Goal: Information Seeking & Learning: Learn about a topic

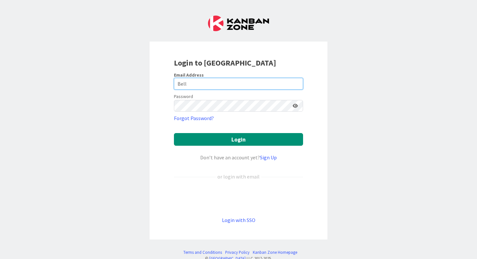
click at [228, 84] on input "Bell" at bounding box center [238, 84] width 129 height 12
type input "B"
type input "[PERSON_NAME][EMAIL_ADDRESS][DOMAIN_NAME]"
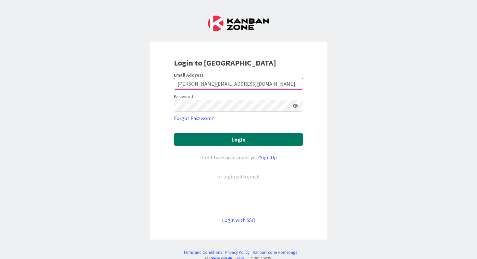
click at [236, 133] on button "Login" at bounding box center [238, 139] width 129 height 13
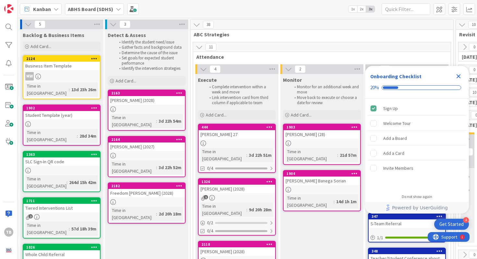
click at [457, 77] on icon "Close Checklist" at bounding box center [458, 76] width 4 height 4
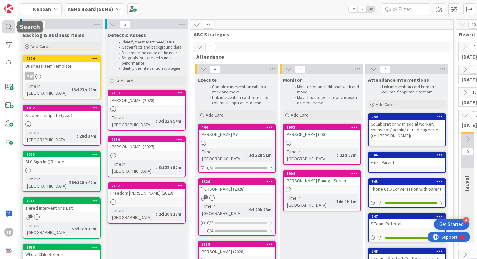
click at [12, 25] on div at bounding box center [8, 26] width 13 height 13
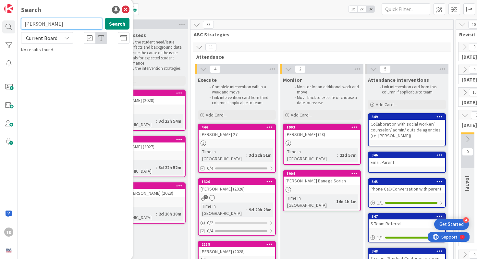
click at [62, 28] on input "[PERSON_NAME]" at bounding box center [61, 24] width 81 height 12
type input "k"
click at [129, 11] on div "Search Search Current Board No results found." at bounding box center [75, 129] width 115 height 259
click at [128, 11] on icon at bounding box center [126, 10] width 8 height 8
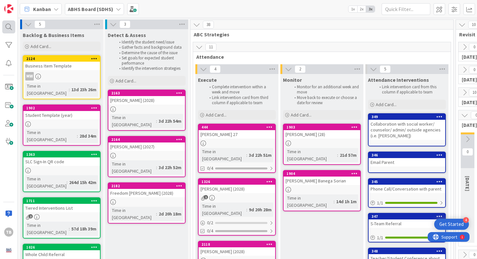
click at [8, 28] on div at bounding box center [8, 26] width 13 height 13
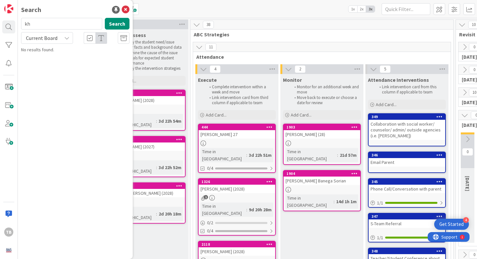
type input "k"
type input "Ireon"
click at [54, 56] on mark "Ireon" at bounding box center [52, 57] width 13 height 7
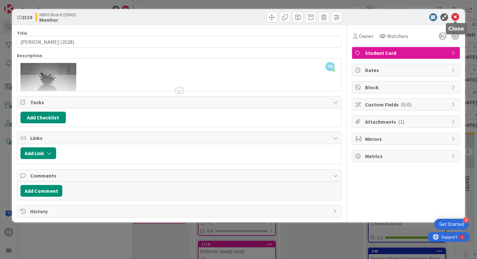
click at [455, 19] on icon at bounding box center [455, 17] width 8 height 8
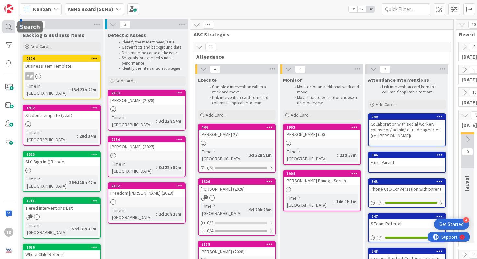
click at [6, 28] on div at bounding box center [8, 26] width 13 height 13
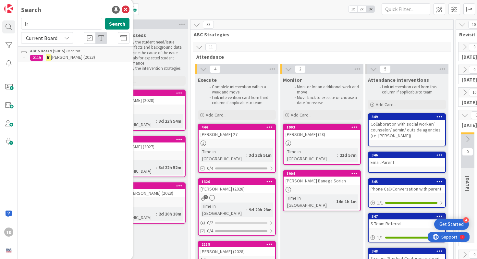
type input "I"
type input "Winter"
click at [47, 63] on div "Search Winter Search Current Board ABHS Board (SDHS) › Monitor 1328 Winter [PER…" at bounding box center [75, 129] width 115 height 259
click at [54, 61] on link "ABHS Board (SDHS) › Monitor 1328 Winter [PERSON_NAME] (28)" at bounding box center [75, 54] width 115 height 16
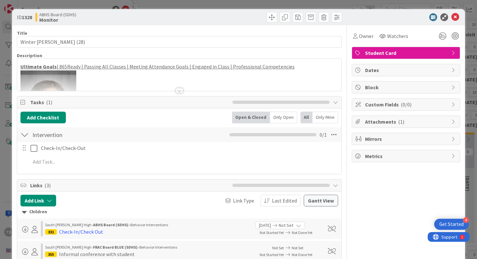
click at [176, 92] on div at bounding box center [179, 90] width 7 height 5
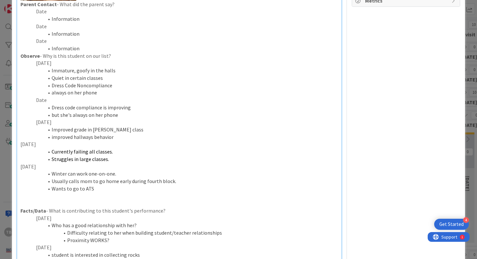
scroll to position [151, 0]
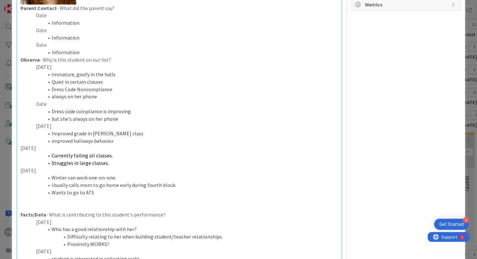
click at [101, 79] on li "Quiet in certain classes" at bounding box center [183, 81] width 310 height 7
click at [88, 200] on p at bounding box center [179, 199] width 318 height 7
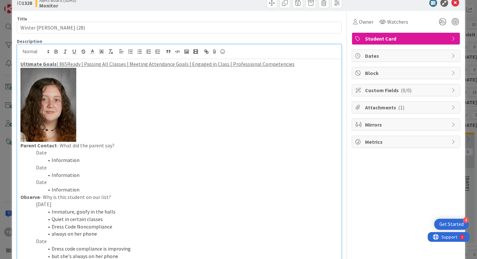
scroll to position [0, 0]
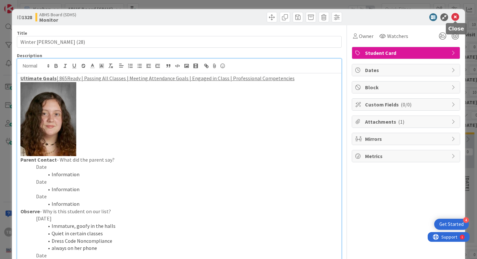
click at [455, 20] on icon at bounding box center [455, 17] width 8 height 8
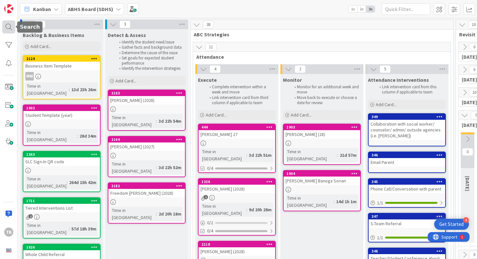
click at [10, 27] on div at bounding box center [8, 26] width 13 height 13
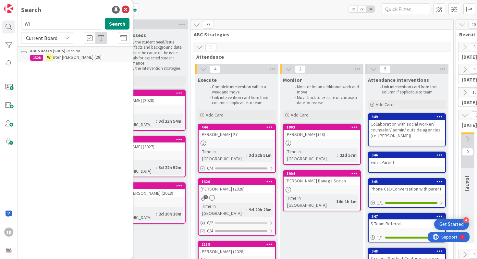
type input "W"
type input "[PERSON_NAME]"
click at [55, 64] on div "Search [PERSON_NAME] Search Current Board ABHS Board (SDHS) › Execute 828 D'[PE…" at bounding box center [75, 129] width 115 height 259
click at [57, 60] on p "[PERSON_NAME] (27)" at bounding box center [79, 57] width 99 height 7
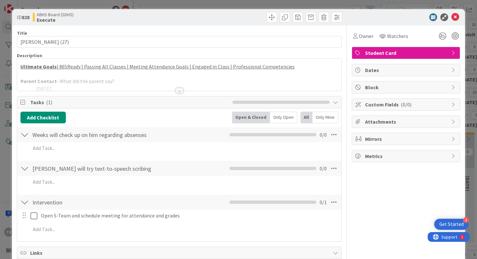
click at [178, 92] on div at bounding box center [179, 90] width 7 height 5
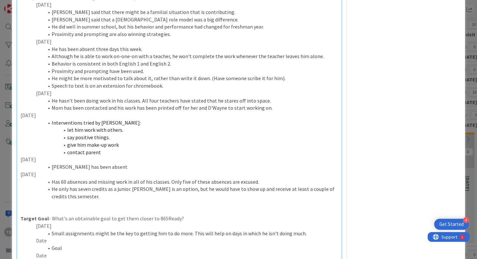
scroll to position [251, 0]
click at [163, 91] on p "[DATE]" at bounding box center [179, 92] width 318 height 7
click at [163, 89] on li "Speech to text is on an extension for chromebook." at bounding box center [183, 84] width 310 height 7
click at [133, 122] on li "Interventions tried by [PERSON_NAME]:" at bounding box center [183, 121] width 310 height 7
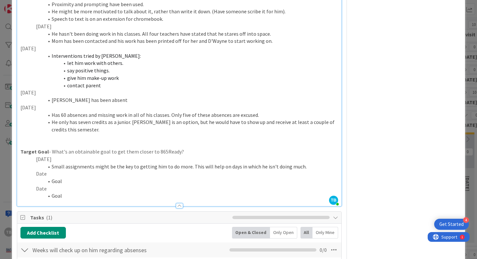
scroll to position [308, 0]
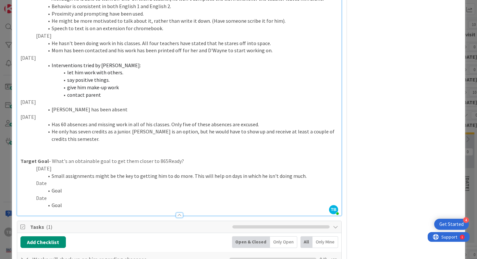
click at [97, 137] on li "He only has seven credits as a junior. [PERSON_NAME] is an option, but he would…" at bounding box center [183, 135] width 310 height 15
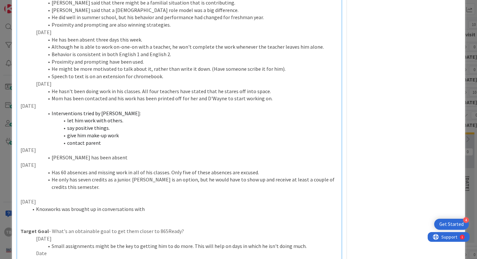
scroll to position [316, 0]
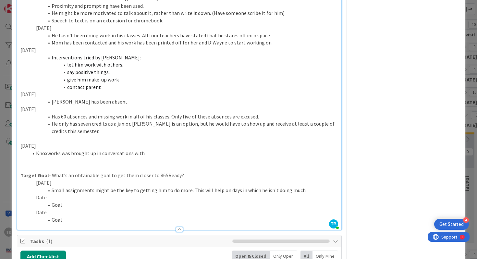
click at [37, 154] on li "Knoxworks was brought up in conversations with" at bounding box center [183, 153] width 310 height 7
drag, startPoint x: 203, startPoint y: 155, endPoint x: 127, endPoint y: 153, distance: 76.2
click at [127, 153] on li "Teachers and staff brought up Knoxworks was br in conversations with" at bounding box center [183, 153] width 310 height 7
click at [93, 153] on li "Teachers and staff brought up Knoxworks as a potential option." at bounding box center [183, 153] width 310 height 7
click at [27, 148] on p "[DATE]" at bounding box center [179, 145] width 318 height 7
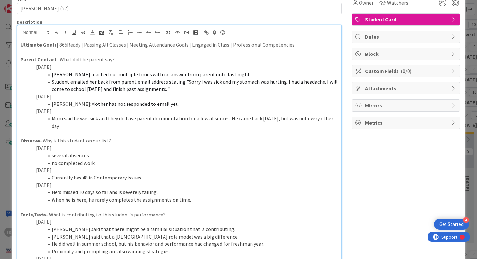
scroll to position [0, 0]
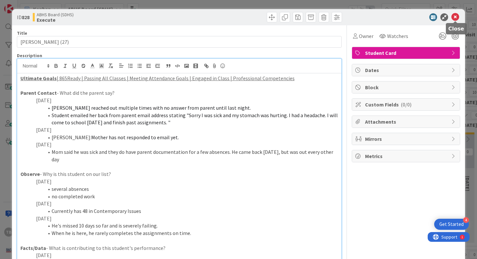
click at [456, 19] on icon at bounding box center [455, 17] width 8 height 8
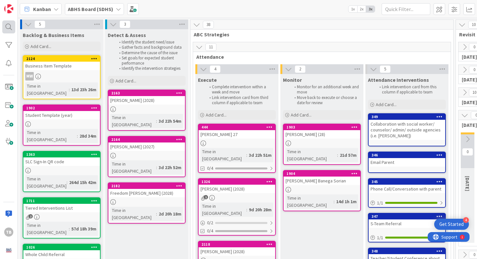
click at [6, 33] on div at bounding box center [8, 26] width 13 height 13
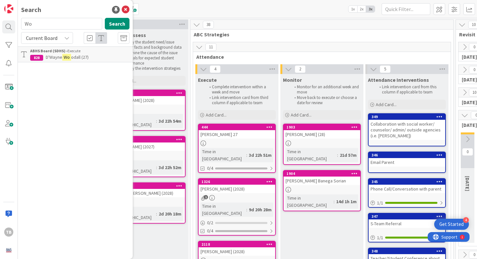
type input "W"
type input "[PERSON_NAME]"
click at [93, 56] on span "(2028)" at bounding box center [99, 57] width 12 height 6
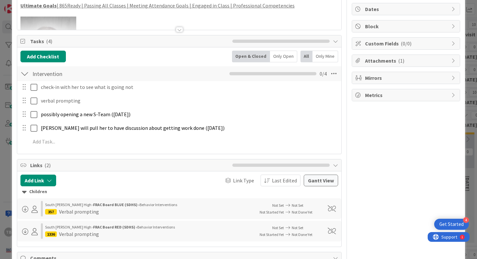
click at [181, 32] on div "Title 18 / 128 [PERSON_NAME] (2028) Description Ultimate Goals | 865Ready | Pas…" at bounding box center [179, 131] width 325 height 335
click at [179, 31] on div at bounding box center [179, 29] width 7 height 5
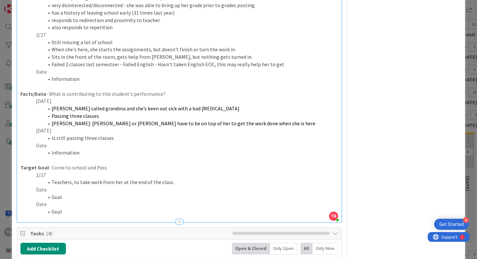
scroll to position [252, 0]
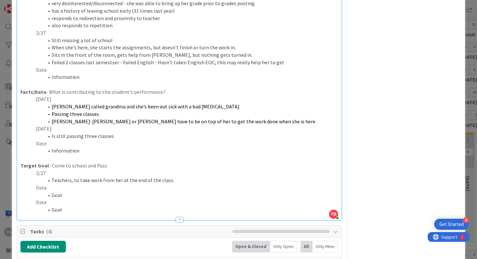
click at [57, 146] on p "Date" at bounding box center [179, 143] width 318 height 7
click at [89, 151] on li "Information" at bounding box center [183, 150] width 310 height 7
click at [140, 153] on li "Has been in the hospital for surgery. Is failling Algebra with a 9." at bounding box center [183, 150] width 310 height 7
click at [196, 154] on p at bounding box center [179, 157] width 318 height 7
click at [196, 150] on li "Has been in the hospital for surgery. Is failing Algebra with a 9." at bounding box center [183, 150] width 310 height 7
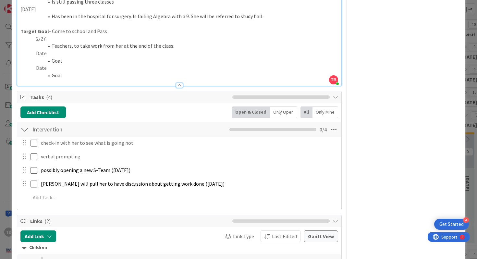
scroll to position [391, 0]
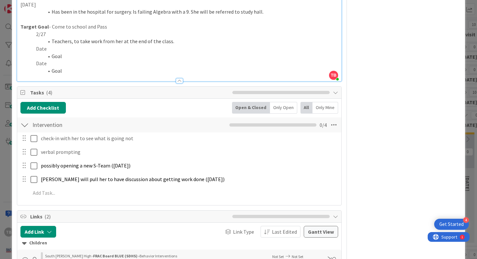
click at [23, 125] on div at bounding box center [24, 125] width 8 height 12
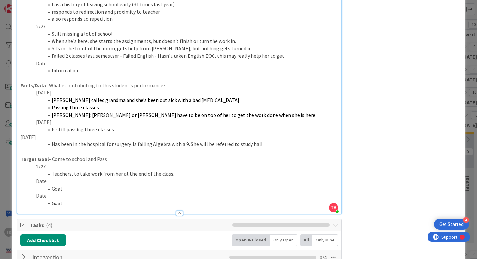
scroll to position [258, 0]
click at [97, 173] on li "Teachers, to take work from her at the end of the class." at bounding box center [183, 174] width 310 height 7
click at [141, 149] on p at bounding box center [179, 152] width 318 height 7
click at [134, 144] on li "Has been in the hospital for surgery. Is failing Algebra with a 9. She will be …" at bounding box center [183, 144] width 310 height 7
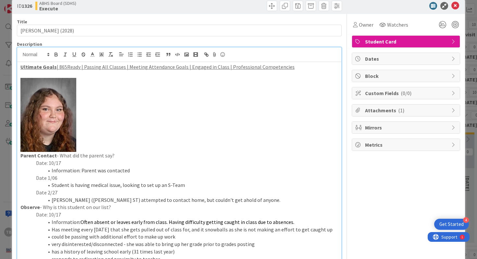
scroll to position [0, 0]
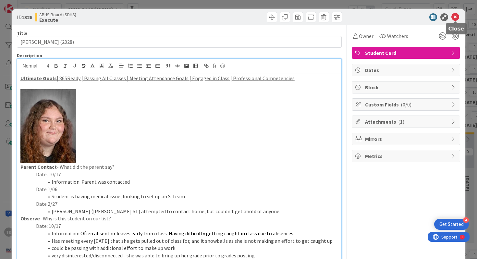
click at [455, 19] on icon at bounding box center [455, 17] width 8 height 8
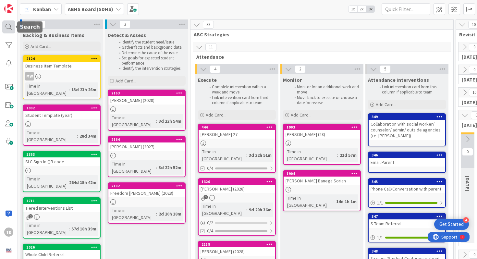
click at [4, 25] on div at bounding box center [8, 26] width 13 height 13
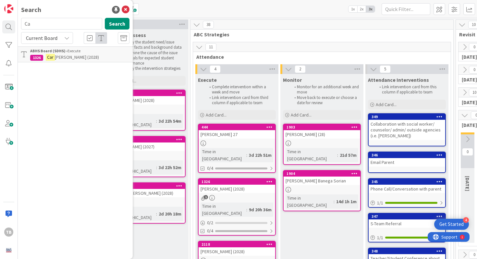
type input "C"
type input "[PERSON_NAME]"
click at [74, 60] on p "[PERSON_NAME] 27" at bounding box center [79, 57] width 99 height 7
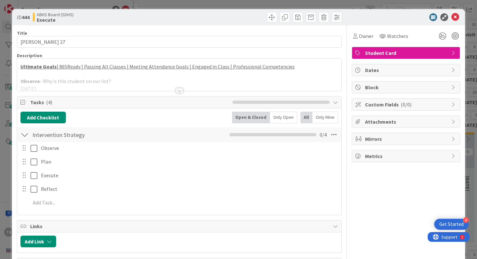
click at [177, 92] on div at bounding box center [179, 90] width 7 height 5
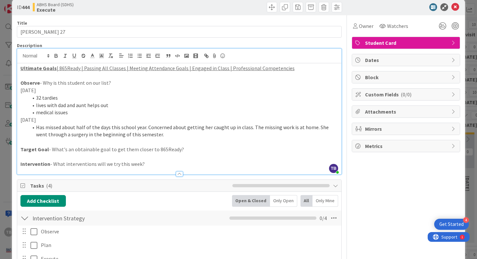
scroll to position [12, 0]
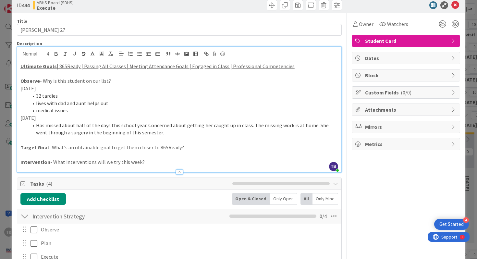
click at [153, 132] on li "Has missed about half of the days this school year. Concerned about getting her…" at bounding box center [183, 129] width 310 height 15
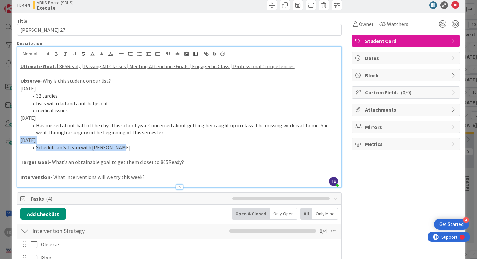
drag, startPoint x: 131, startPoint y: 150, endPoint x: 21, endPoint y: 140, distance: 111.1
click at [20, 140] on div "Ultimate Goals | 865Ready | Passing All Classes | Meeting Attendance Goals | En…" at bounding box center [179, 124] width 324 height 126
click at [68, 145] on li "Schedule an S-Team with [PERSON_NAME]." at bounding box center [183, 147] width 310 height 7
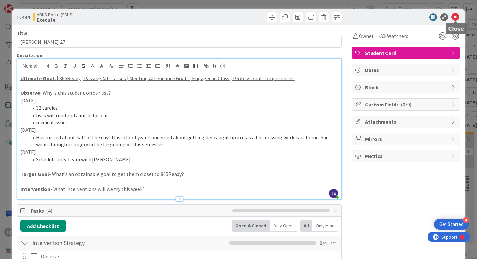
click at [456, 20] on icon at bounding box center [455, 17] width 8 height 8
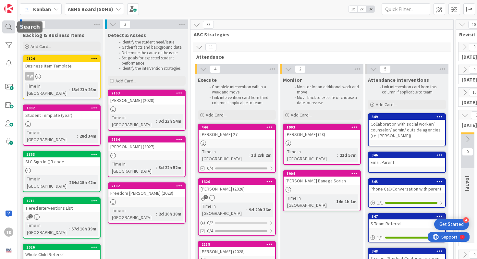
click at [12, 29] on div at bounding box center [8, 26] width 13 height 13
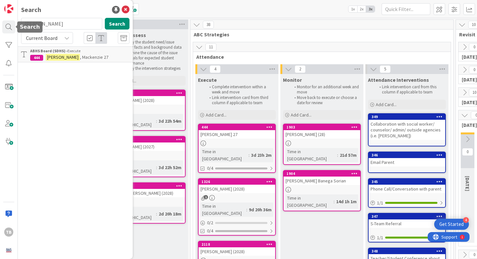
drag, startPoint x: 67, startPoint y: 24, endPoint x: 16, endPoint y: 22, distance: 51.3
click at [16, 22] on div "TB Search [PERSON_NAME] Search Current Board ABHS Board (SDHS) › Execute [STREE…" at bounding box center [9, 129] width 18 height 259
type input "[PERSON_NAME]"
click at [63, 53] on b "ABHS Board (SDHS) ›" at bounding box center [48, 50] width 37 height 5
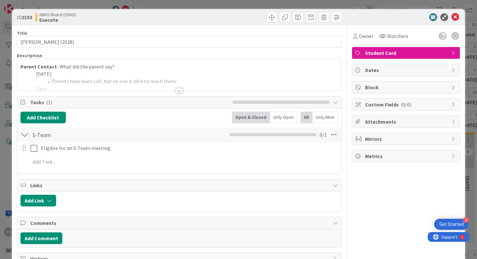
click at [180, 92] on div at bounding box center [179, 90] width 7 height 5
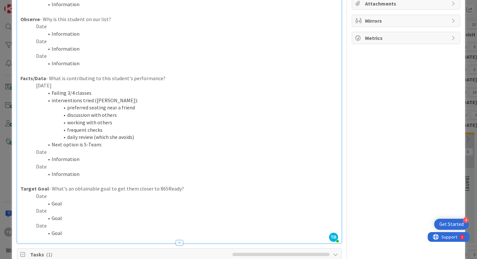
scroll to position [119, 0]
click at [98, 153] on p "Date" at bounding box center [179, 150] width 318 height 7
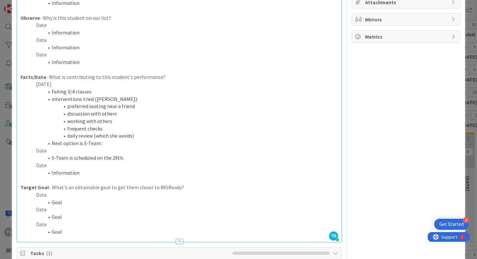
click at [63, 151] on p "Date" at bounding box center [179, 150] width 318 height 7
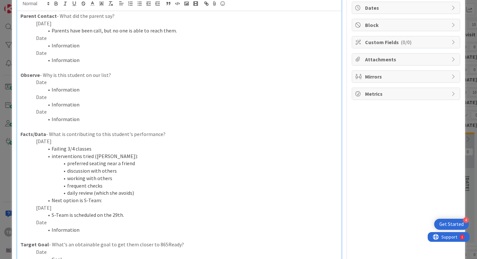
scroll to position [0, 0]
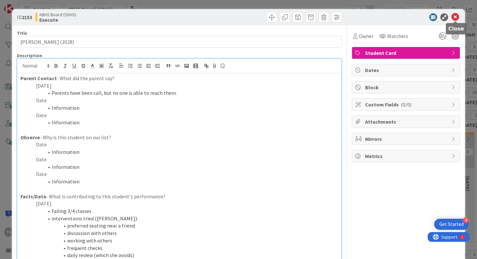
click at [455, 17] on icon at bounding box center [455, 17] width 8 height 8
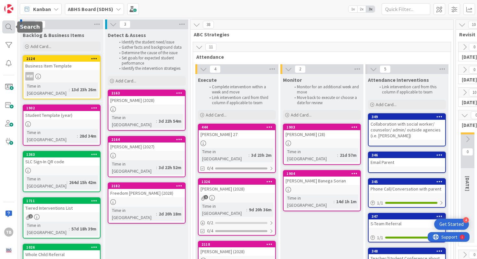
click at [6, 27] on div at bounding box center [8, 26] width 13 height 13
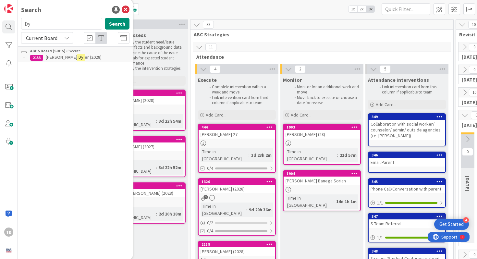
type input "D"
type input "Brown"
click at [77, 56] on mark "Brown" at bounding box center [84, 57] width 15 height 7
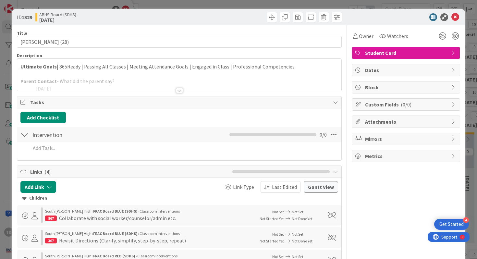
click at [180, 90] on div at bounding box center [179, 90] width 7 height 5
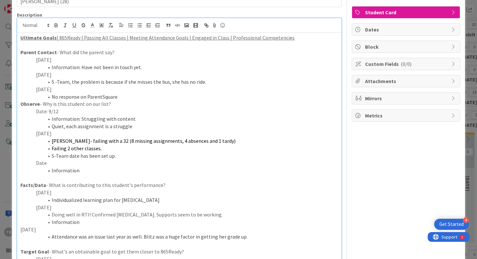
scroll to position [57, 0]
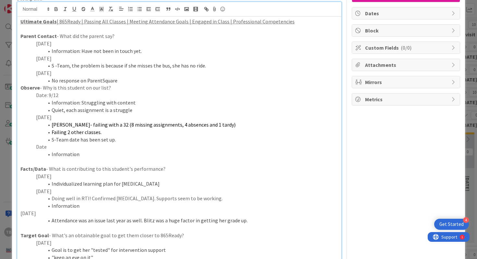
click at [90, 154] on li "Information" at bounding box center [183, 154] width 310 height 7
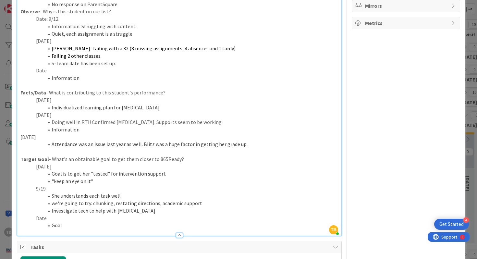
scroll to position [133, 0]
click at [268, 146] on li "Attendance was an issue last year as well. Blitz was a huge factor in getting h…" at bounding box center [183, 143] width 310 height 7
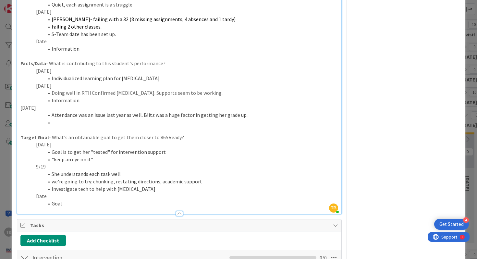
scroll to position [163, 0]
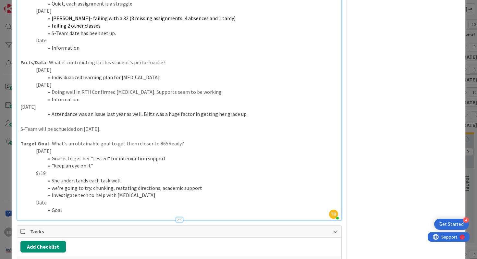
click at [26, 128] on p "S-Team will be schuelded on [DATE]." at bounding box center [179, 128] width 318 height 7
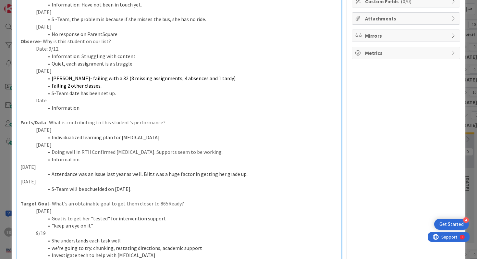
scroll to position [0, 0]
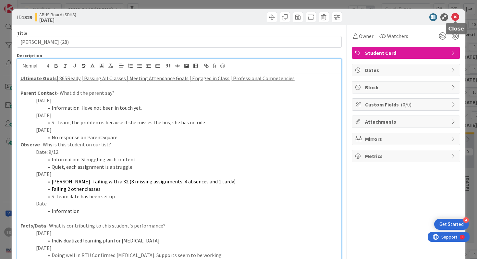
click at [458, 20] on icon at bounding box center [455, 17] width 8 height 8
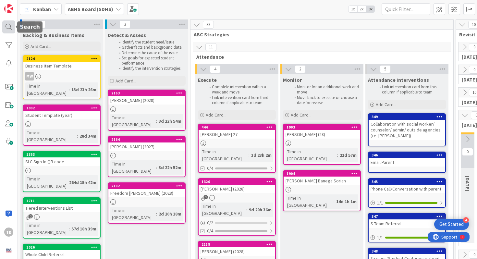
click at [10, 27] on div at bounding box center [8, 26] width 13 height 13
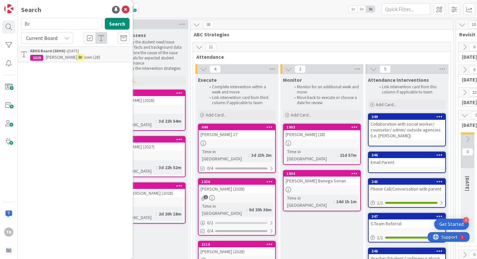
type input "B"
type input "[PERSON_NAME]"
click at [61, 54] on mark "[PERSON_NAME]" at bounding box center [72, 57] width 34 height 7
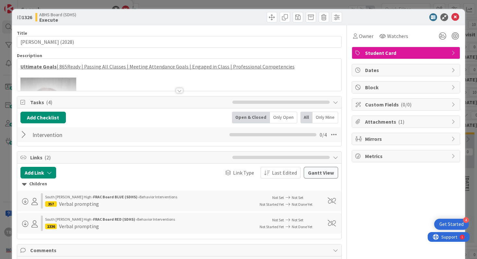
click at [180, 93] on div at bounding box center [179, 90] width 7 height 5
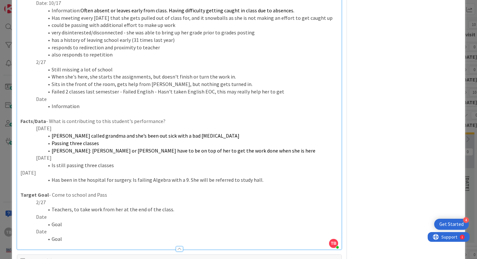
scroll to position [223, 0]
click at [38, 172] on p "[DATE]" at bounding box center [179, 172] width 318 height 7
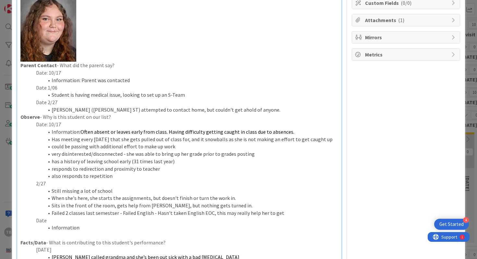
scroll to position [0, 0]
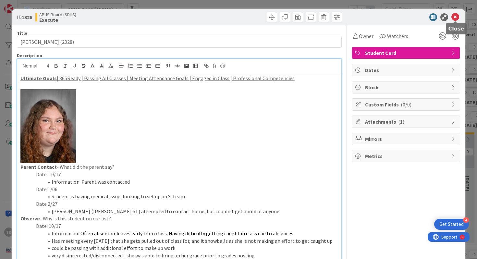
click at [454, 17] on icon at bounding box center [455, 17] width 8 height 8
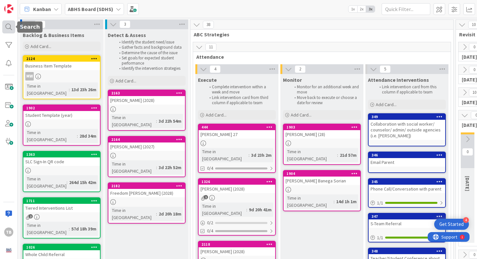
click at [12, 27] on div at bounding box center [8, 26] width 13 height 13
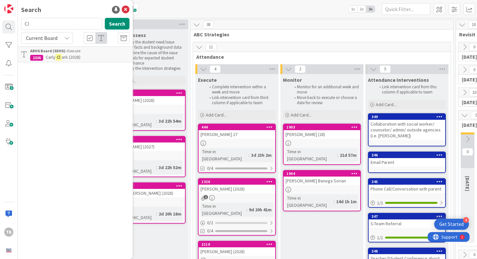
type input "C"
type input "[PERSON_NAME]"
click at [66, 58] on mark "[PERSON_NAME]" at bounding box center [73, 57] width 34 height 7
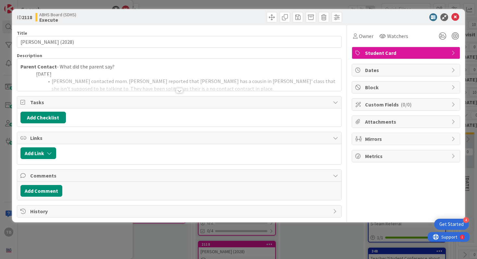
click at [178, 93] on div at bounding box center [179, 90] width 7 height 5
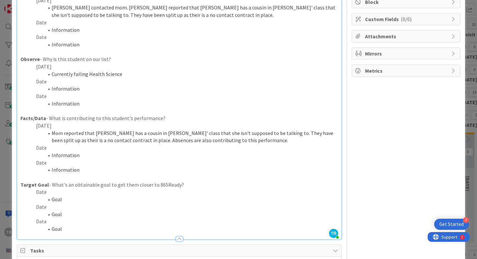
scroll to position [86, 0]
click at [148, 139] on li "Mom reported that [PERSON_NAME] has a cousin in [PERSON_NAME]' class that she i…" at bounding box center [183, 135] width 310 height 15
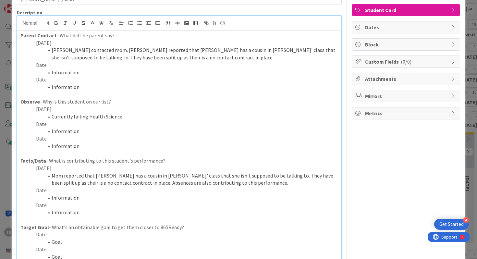
scroll to position [0, 0]
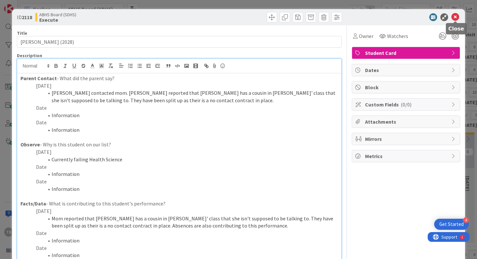
click at [456, 20] on icon at bounding box center [455, 17] width 8 height 8
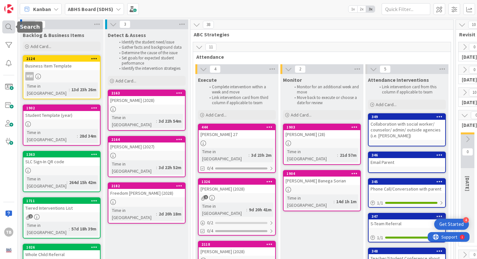
click at [9, 31] on div at bounding box center [8, 26] width 13 height 13
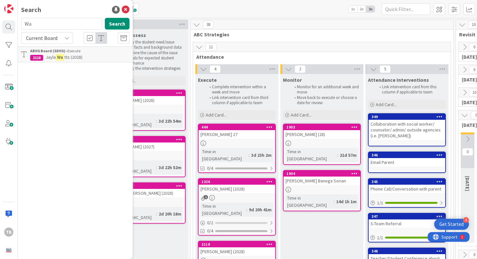
type input "W"
type input "M"
click at [39, 27] on input "Tay" at bounding box center [61, 24] width 81 height 12
type input "Tayliee"
click at [64, 57] on span "[PERSON_NAME] (27)" at bounding box center [82, 57] width 40 height 6
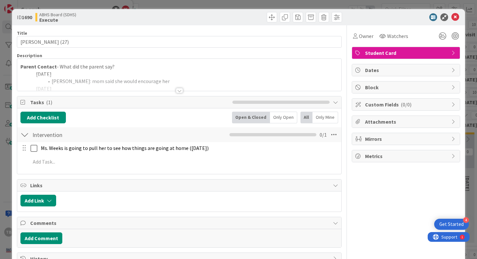
click at [179, 86] on div at bounding box center [179, 82] width 324 height 17
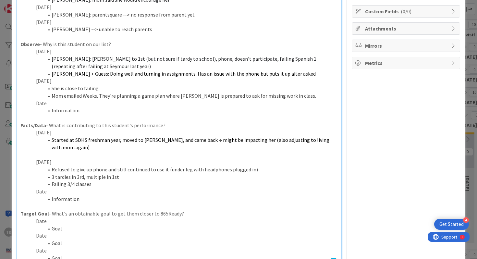
scroll to position [105, 0]
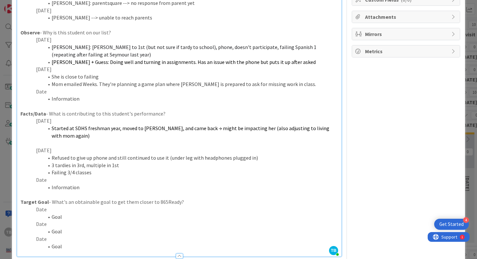
click at [79, 180] on p "Date" at bounding box center [179, 179] width 318 height 7
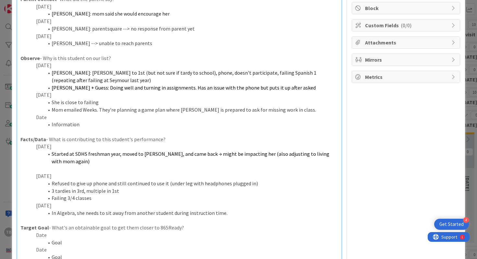
scroll to position [79, 0]
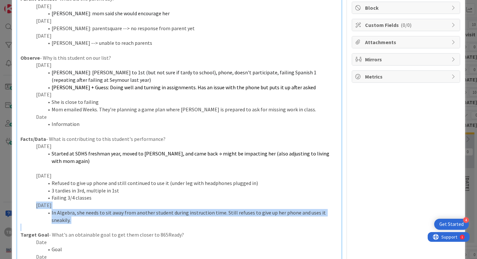
drag, startPoint x: 35, startPoint y: 206, endPoint x: 287, endPoint y: 223, distance: 253.2
click at [287, 223] on div "Parent Contact - What did the parent say? [DATE] [PERSON_NAME]: mom said she wo…" at bounding box center [179, 141] width 324 height 295
copy div "[DATE] In Algebra, she needs to sit away from another student during instructio…"
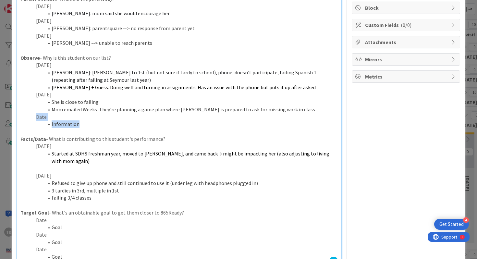
drag, startPoint x: 89, startPoint y: 125, endPoint x: 33, endPoint y: 119, distance: 55.4
click at [33, 119] on div "Parent Contact - What did the parent say? [DATE] [PERSON_NAME]: mom said she wo…" at bounding box center [179, 130] width 324 height 273
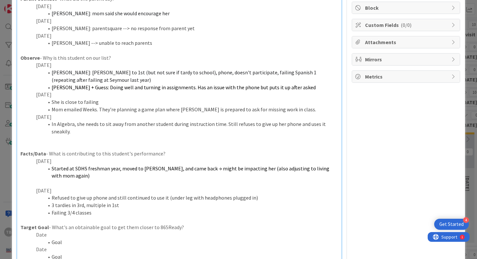
scroll to position [0, 0]
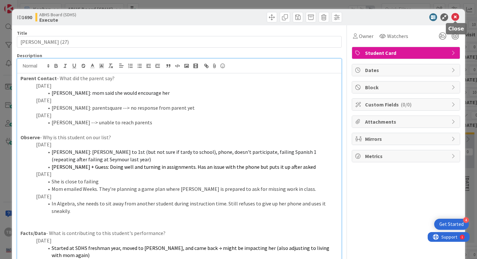
click at [455, 18] on icon at bounding box center [455, 17] width 8 height 8
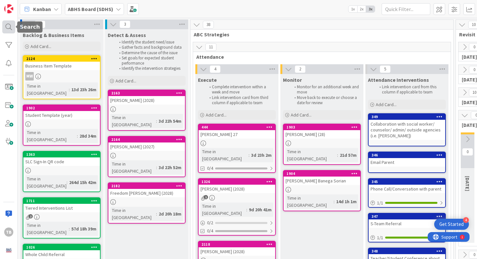
click at [11, 30] on div at bounding box center [8, 26] width 13 height 13
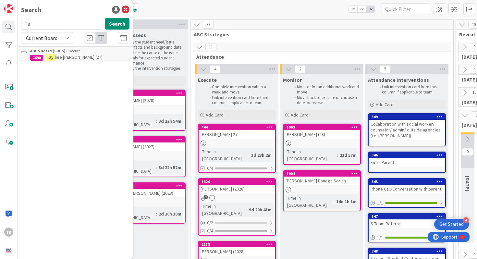
type input "T"
type input "[PERSON_NAME]"
click at [78, 56] on p "[PERSON_NAME] (2027)" at bounding box center [79, 57] width 99 height 7
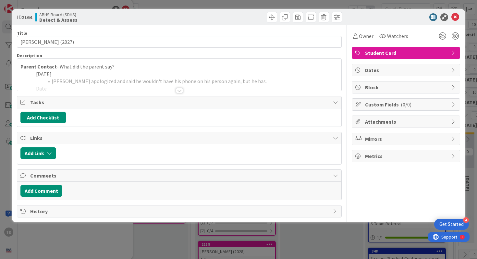
click at [179, 90] on div at bounding box center [179, 90] width 7 height 5
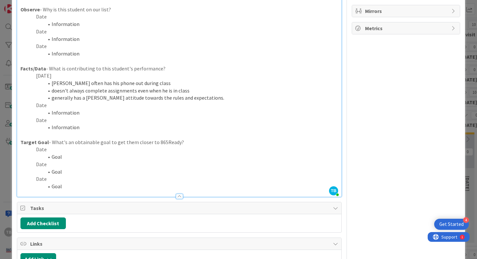
scroll to position [132, 0]
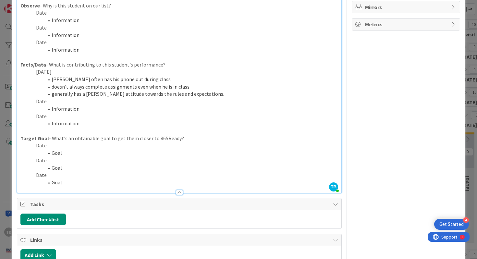
click at [102, 116] on p "Date" at bounding box center [179, 116] width 318 height 7
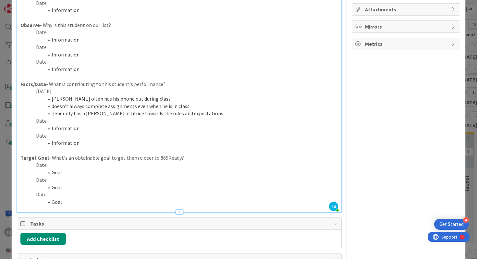
scroll to position [108, 0]
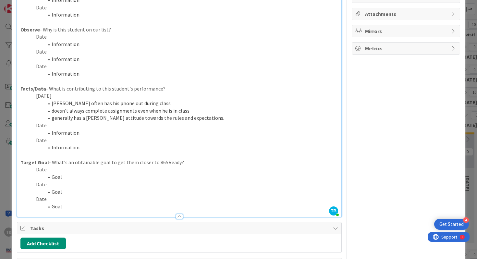
click at [72, 125] on p "Date" at bounding box center [179, 125] width 318 height 7
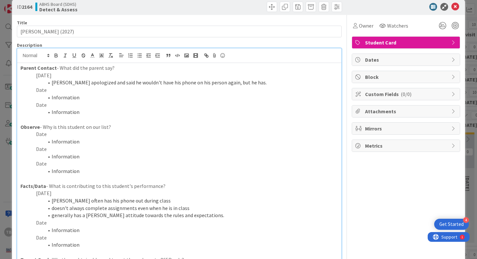
scroll to position [11, 0]
click at [80, 198] on li "[PERSON_NAME] often has his phone out during class" at bounding box center [183, 200] width 310 height 7
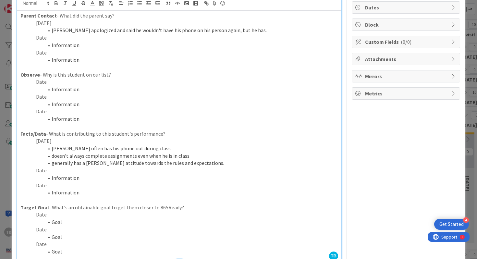
scroll to position [70, 0]
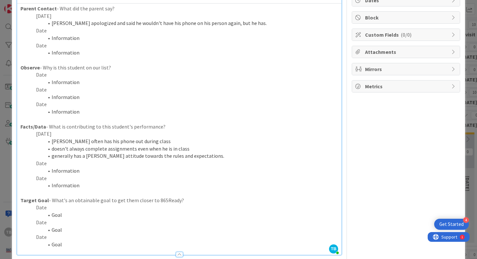
click at [78, 175] on p "Date" at bounding box center [179, 178] width 318 height 7
click at [78, 170] on li "Information" at bounding box center [183, 170] width 310 height 7
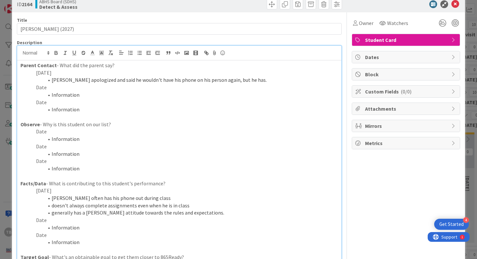
scroll to position [0, 0]
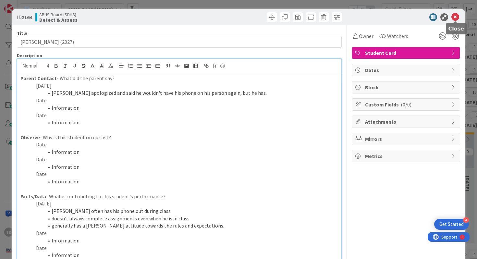
click at [455, 16] on icon at bounding box center [455, 17] width 8 height 8
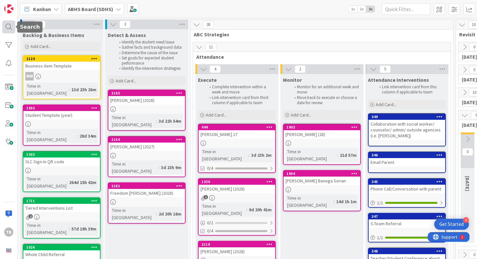
click at [10, 31] on div at bounding box center [8, 26] width 13 height 13
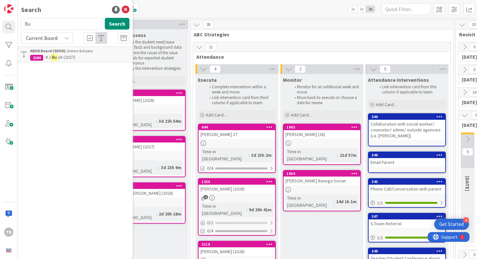
type input "B"
type input "Ireon"
click at [61, 62] on div "Search Ireon Search Current Board ABHS Board (SDHS) › Monitor 2119 [PERSON_NAME…" at bounding box center [75, 129] width 115 height 259
click at [61, 56] on span "[PERSON_NAME] (2028)" at bounding box center [80, 57] width 44 height 6
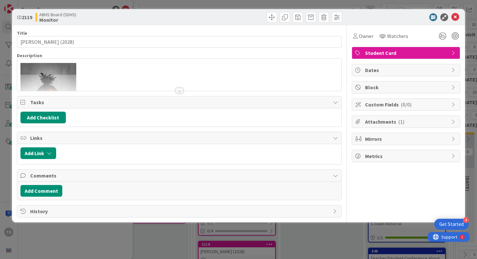
click at [180, 95] on div "Title 19 / 128 [PERSON_NAME] (2028) Description Parent Contact - What did the p…" at bounding box center [179, 121] width 325 height 192
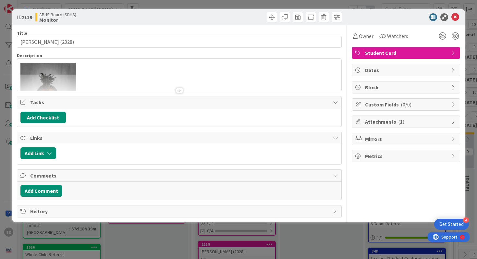
click at [180, 94] on div "Title 19 / 128 [PERSON_NAME] (2028) Description Parent Contact - What did the p…" at bounding box center [179, 121] width 325 height 192
click at [180, 93] on div "Title 19 / 128 [PERSON_NAME] (2028) Description [PERSON_NAME] just joined Paren…" at bounding box center [179, 121] width 325 height 192
click at [178, 90] on div at bounding box center [179, 90] width 7 height 5
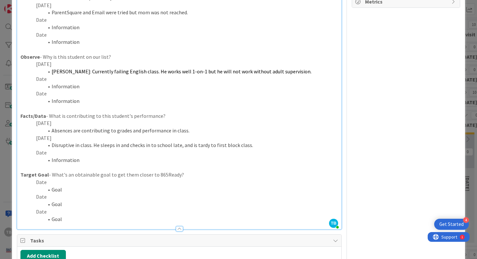
scroll to position [162, 0]
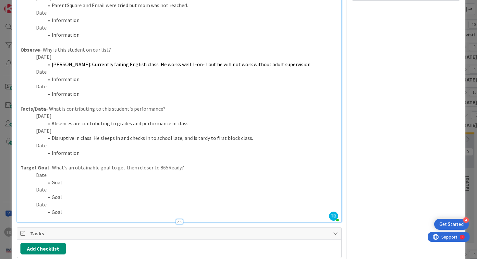
click at [56, 129] on p "[DATE]" at bounding box center [179, 130] width 318 height 7
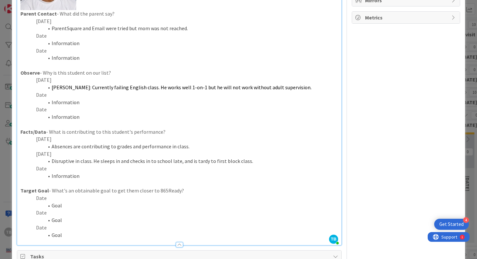
scroll to position [0, 0]
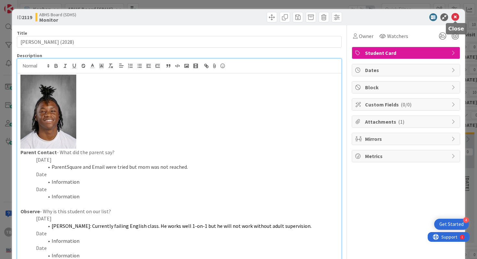
click at [454, 18] on icon at bounding box center [455, 17] width 8 height 8
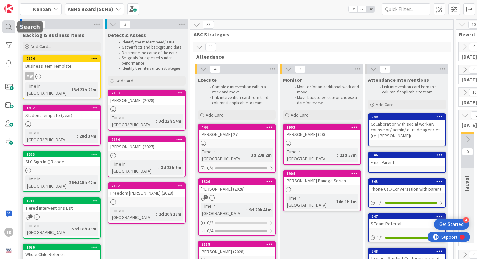
click at [4, 30] on div at bounding box center [8, 26] width 13 height 13
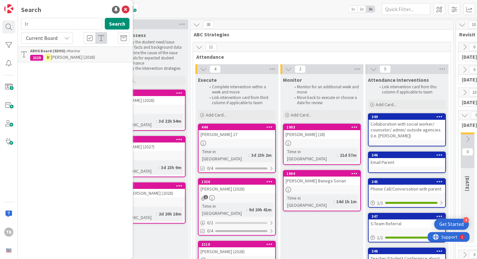
type input "I"
click at [68, 27] on input "Jayla" at bounding box center [61, 24] width 81 height 12
type input "J"
type input "Winter"
click at [73, 54] on span "[PERSON_NAME] (28)" at bounding box center [81, 57] width 40 height 6
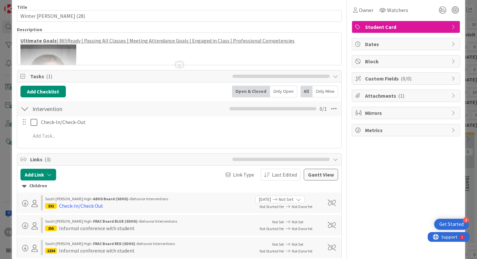
click at [180, 66] on div at bounding box center [179, 64] width 7 height 5
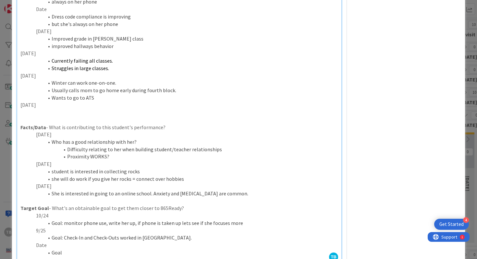
scroll to position [244, 0]
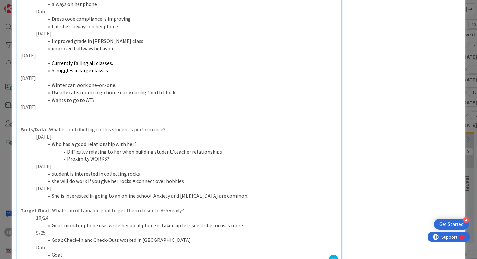
click at [56, 112] on p at bounding box center [179, 114] width 318 height 7
click at [55, 109] on p "[DATE]" at bounding box center [179, 106] width 318 height 7
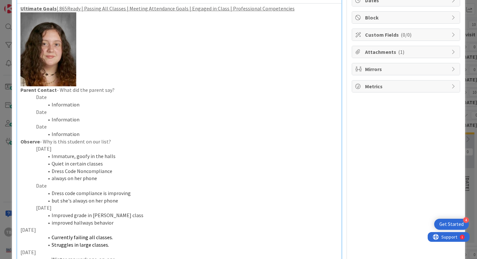
scroll to position [0, 0]
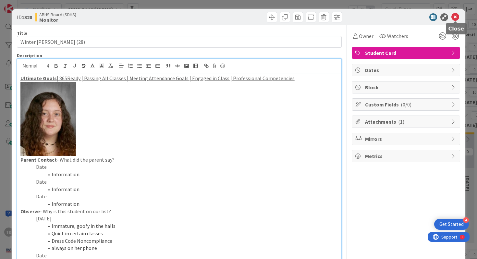
click at [455, 18] on icon at bounding box center [455, 17] width 8 height 8
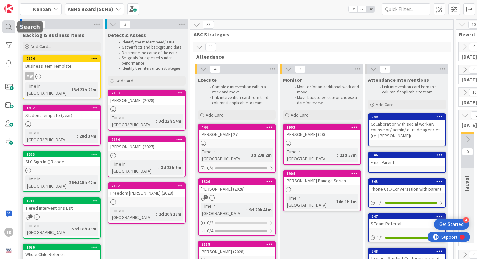
click at [12, 30] on div at bounding box center [8, 26] width 13 height 13
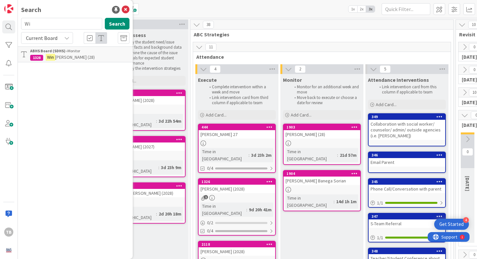
type input "W"
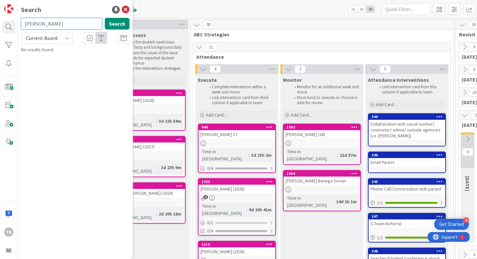
click at [60, 28] on input "[PERSON_NAME]" at bounding box center [61, 24] width 81 height 12
click at [60, 26] on input "[PERSON_NAME]" at bounding box center [61, 24] width 81 height 12
click at [64, 28] on input "[PERSON_NAME]" at bounding box center [61, 24] width 81 height 12
type input "M"
type input "[PERSON_NAME]"
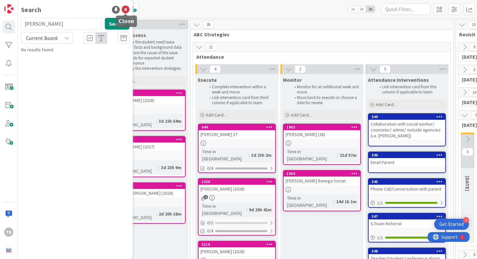
click at [129, 9] on icon at bounding box center [126, 10] width 8 height 8
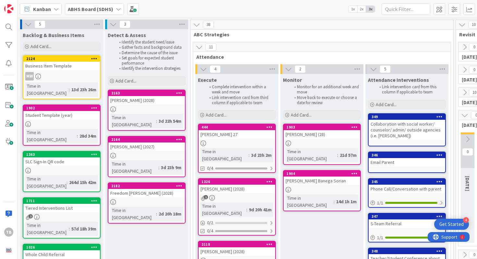
click at [102, 16] on div "Kanban ABHS Board (SDHS) 1x 2x 3x" at bounding box center [247, 9] width 459 height 18
click at [102, 11] on b "ABHS Board (SDHS)" at bounding box center [90, 9] width 45 height 6
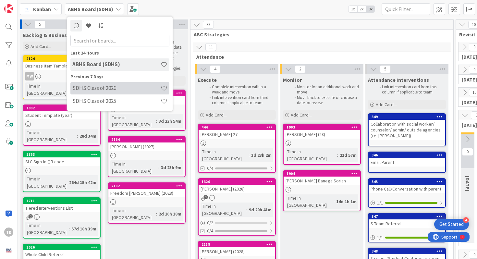
click at [102, 87] on h4 "SDHS Class of 2026" at bounding box center [116, 88] width 88 height 6
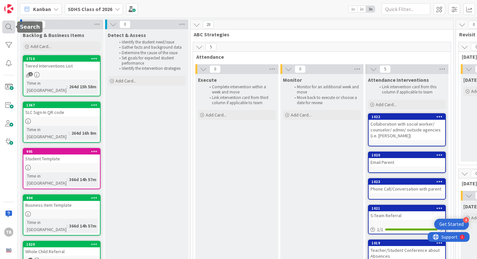
click at [10, 26] on div at bounding box center [8, 26] width 13 height 13
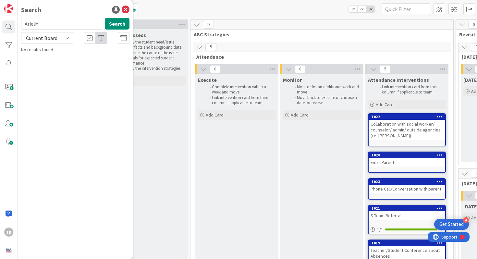
type input "[PERSON_NAME]"
click at [127, 8] on icon at bounding box center [126, 10] width 8 height 8
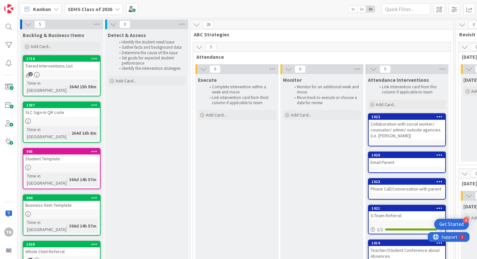
click at [107, 9] on b "SDHS Class of 2026" at bounding box center [90, 9] width 44 height 6
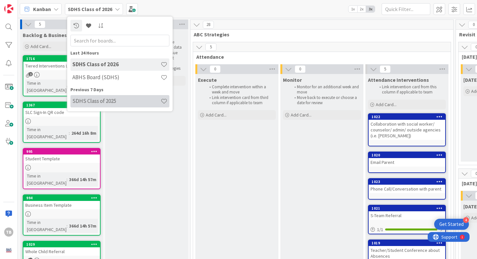
click at [122, 97] on div "SDHS Class of 2025" at bounding box center [119, 101] width 99 height 12
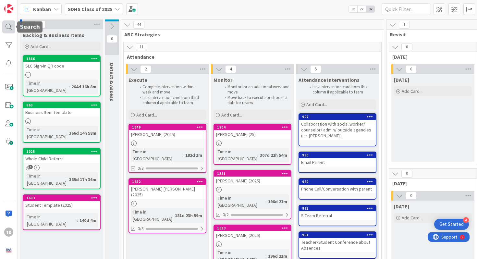
click at [14, 25] on div at bounding box center [8, 26] width 13 height 13
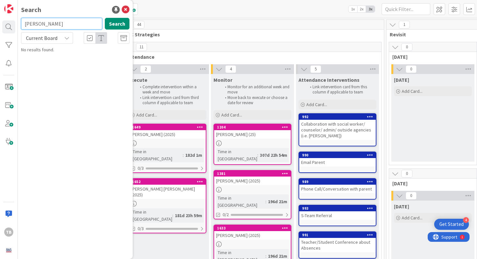
click at [48, 28] on input "[PERSON_NAME]" at bounding box center [61, 24] width 81 height 12
type input "[PERSON_NAME]"
click at [122, 9] on icon at bounding box center [126, 10] width 8 height 8
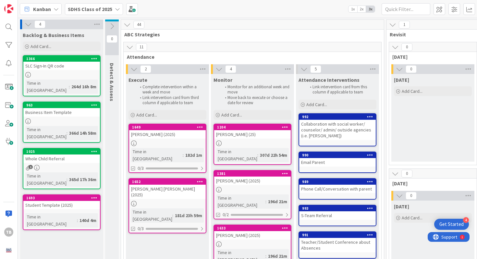
click at [97, 9] on b "SDHS Class of 2025" at bounding box center [90, 9] width 44 height 6
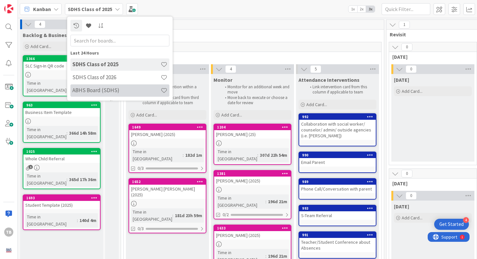
click at [102, 90] on h4 "ABHS Board (SDHS)" at bounding box center [116, 90] width 88 height 6
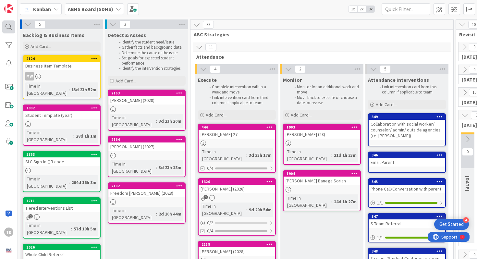
click at [13, 22] on div at bounding box center [8, 26] width 13 height 13
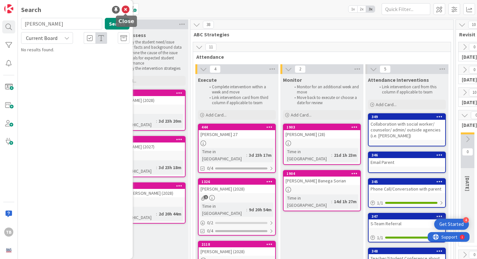
click at [126, 9] on icon at bounding box center [126, 10] width 8 height 8
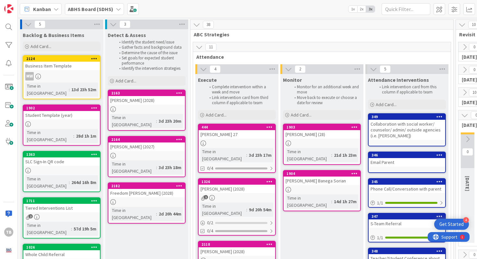
click at [104, 11] on b "ABHS Board (SDHS)" at bounding box center [90, 9] width 45 height 6
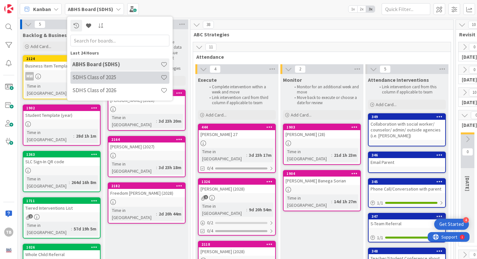
click at [99, 72] on div "SDHS Class of 2025" at bounding box center [119, 77] width 99 height 12
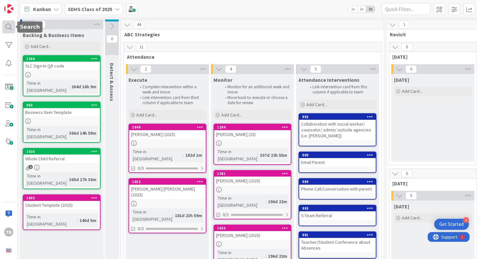
click at [6, 30] on div at bounding box center [8, 26] width 13 height 13
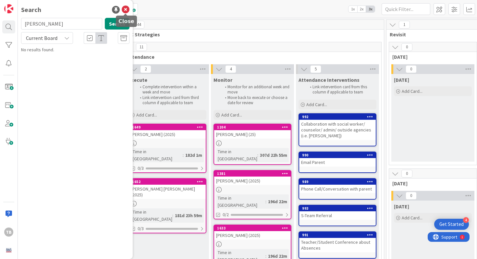
click at [127, 11] on icon at bounding box center [126, 10] width 8 height 8
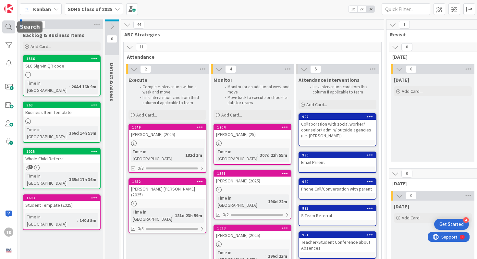
click at [4, 24] on div at bounding box center [8, 26] width 13 height 13
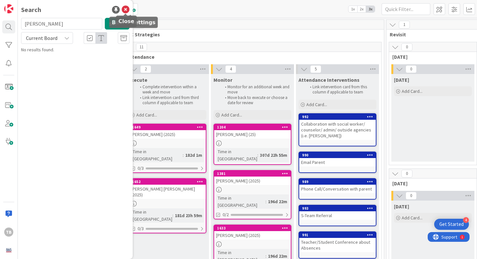
click at [123, 7] on icon at bounding box center [126, 10] width 8 height 8
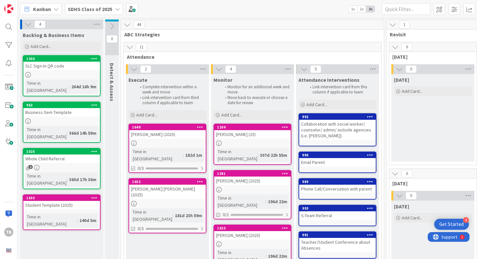
click at [98, 8] on b "SDHS Class of 2025" at bounding box center [90, 9] width 44 height 6
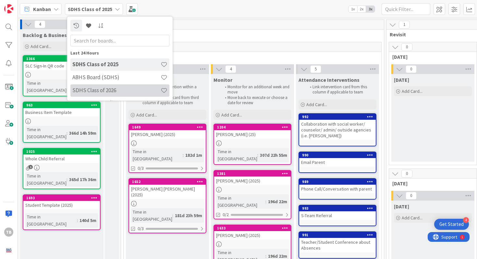
click at [103, 90] on h4 "SDHS Class of 2026" at bounding box center [116, 90] width 88 height 6
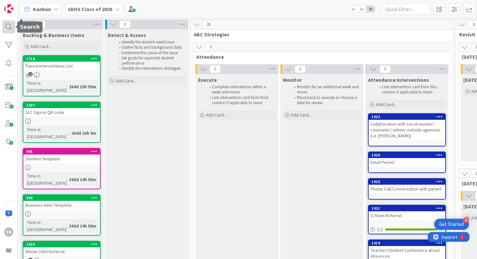
click at [5, 32] on div at bounding box center [8, 26] width 13 height 13
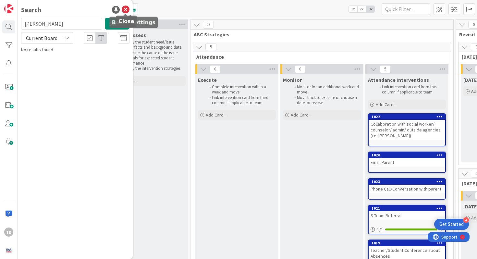
click at [127, 10] on icon at bounding box center [126, 10] width 8 height 8
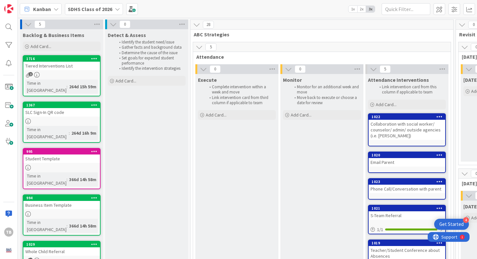
click at [100, 12] on b "SDHS Class of 2026" at bounding box center [90, 9] width 44 height 6
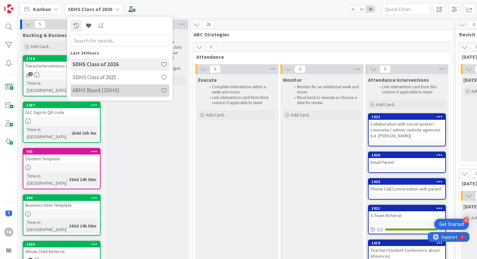
click at [118, 87] on div "ABHS Board (SDHS)" at bounding box center [119, 90] width 99 height 12
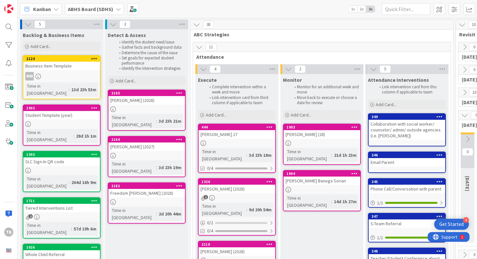
click at [135, 142] on div "[PERSON_NAME] (2027)" at bounding box center [146, 146] width 77 height 8
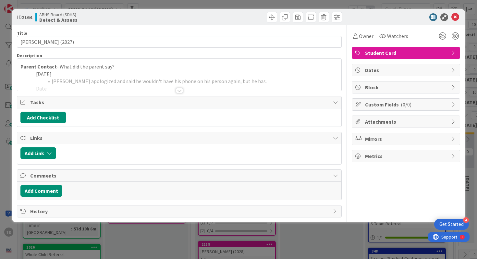
click at [181, 92] on div at bounding box center [179, 90] width 7 height 5
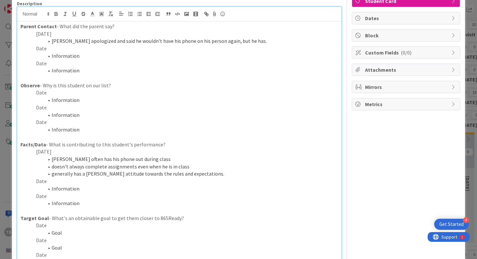
scroll to position [54, 0]
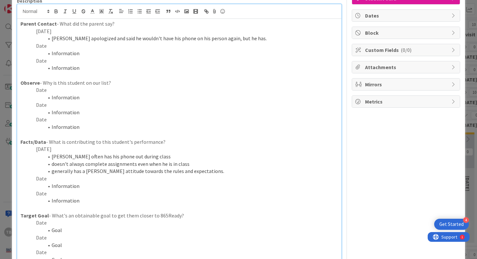
click at [80, 172] on li "generally has a [PERSON_NAME] attitude towards the rules and expectations." at bounding box center [183, 170] width 310 height 7
click at [78, 176] on p "Date" at bounding box center [179, 178] width 318 height 7
click at [76, 177] on p "Date" at bounding box center [179, 178] width 318 height 7
click at [74, 179] on p "Date" at bounding box center [179, 178] width 318 height 7
click at [68, 184] on li "Information" at bounding box center [183, 185] width 310 height 7
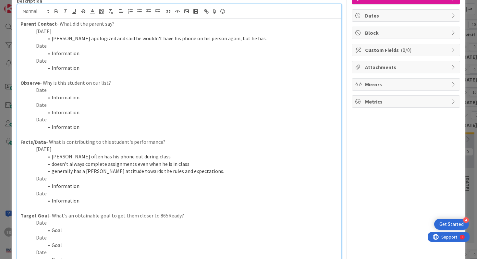
click at [65, 177] on p "Date" at bounding box center [179, 178] width 318 height 7
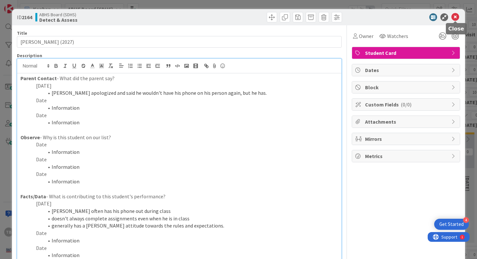
click at [456, 17] on icon at bounding box center [455, 17] width 8 height 8
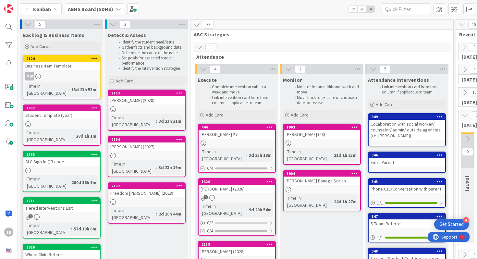
click at [1, 28] on div "TB" at bounding box center [9, 129] width 18 height 259
click at [5, 28] on div at bounding box center [8, 26] width 13 height 13
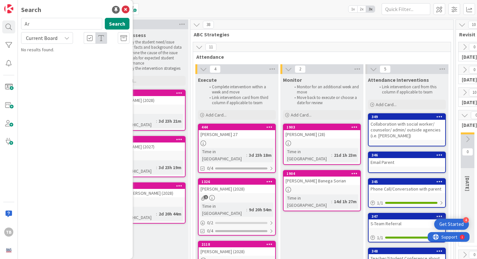
type input "A"
type input "[PERSON_NAME]"
click at [80, 55] on span "Czebotar (2028)" at bounding box center [95, 57] width 31 height 6
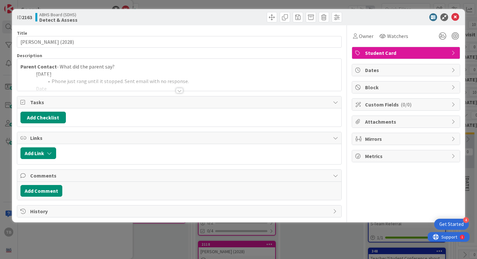
click at [182, 90] on div at bounding box center [179, 90] width 7 height 5
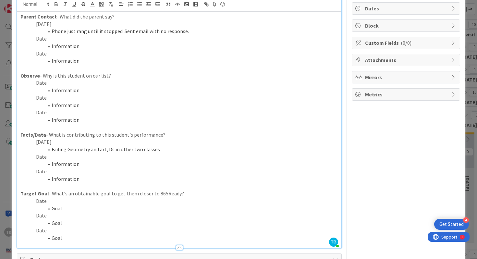
scroll to position [64, 0]
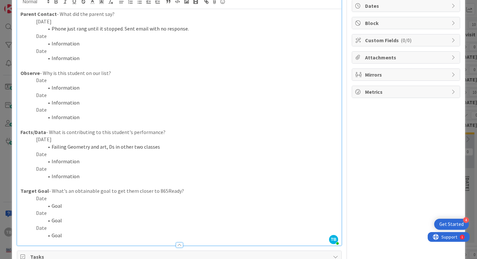
click at [81, 150] on li "Failing Geometry and art, Ds in other two classes" at bounding box center [183, 146] width 310 height 7
click at [281, 147] on li "Failing Geometry and art, Ds in other two classes. She is turning in some assig…" at bounding box center [183, 146] width 310 height 7
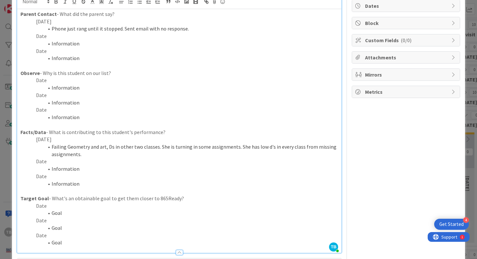
click at [78, 145] on li "Failing Geometry and art, Ds in other two classes. She is turning in some assig…" at bounding box center [183, 150] width 310 height 15
click at [96, 154] on li "Failing Geometry and art, Ds in other two classes. She is turning in some assig…" at bounding box center [183, 150] width 310 height 15
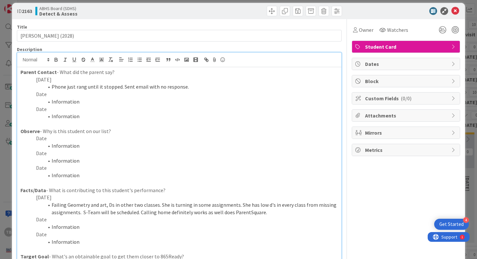
scroll to position [0, 0]
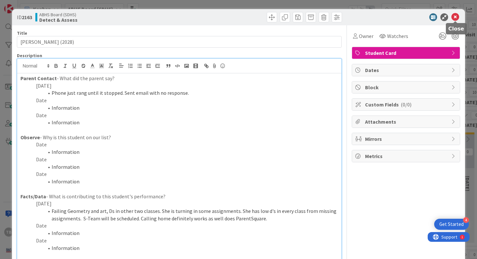
click at [456, 19] on icon at bounding box center [455, 17] width 8 height 8
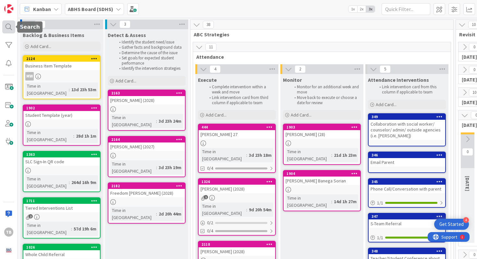
click at [9, 28] on div at bounding box center [8, 26] width 13 height 13
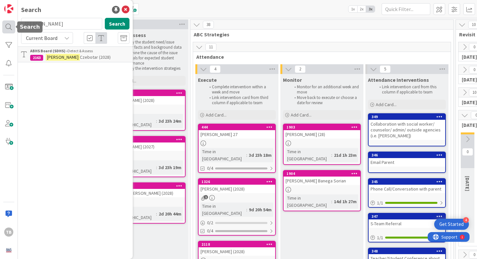
drag, startPoint x: 66, startPoint y: 24, endPoint x: 15, endPoint y: 24, distance: 51.2
click at [15, 24] on div "TB Search [PERSON_NAME] Search Current Board ABHS Board (SDHS) › Detect & Asses…" at bounding box center [9, 129] width 18 height 259
type input "Freedom"
click at [55, 54] on mark "Freedom" at bounding box center [56, 57] width 20 height 7
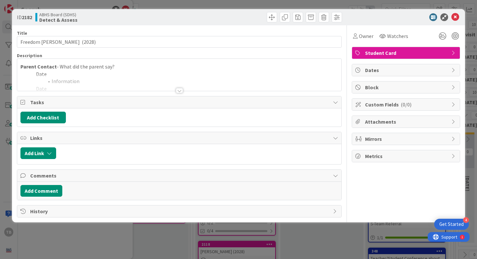
click at [177, 88] on div at bounding box center [179, 82] width 324 height 17
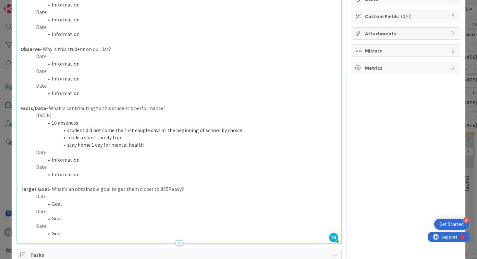
scroll to position [89, 0]
click at [86, 154] on p "Date" at bounding box center [179, 151] width 318 height 7
click at [163, 142] on li "stay home 1 day for mental health - issues at home." at bounding box center [183, 143] width 310 height 7
click at [157, 142] on li "stay home 1 day for mental health - probems at home." at bounding box center [183, 143] width 310 height 7
click at [153, 143] on li "stay home 1 day for mental health - probems at home." at bounding box center [183, 143] width 310 height 7
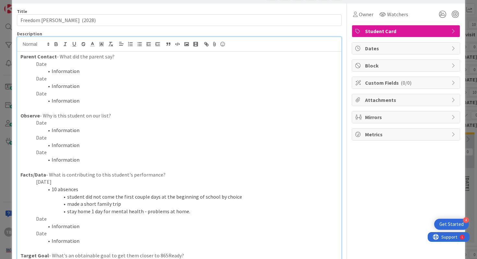
scroll to position [0, 0]
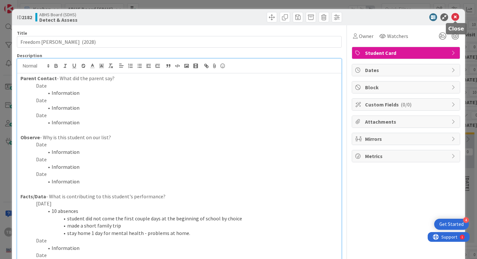
click at [455, 18] on icon at bounding box center [455, 17] width 8 height 8
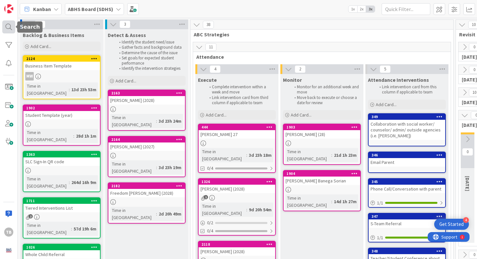
click at [7, 31] on div at bounding box center [8, 26] width 13 height 13
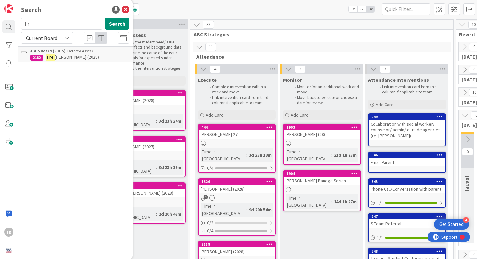
type input "F"
type input "Carly"
click at [77, 61] on link "ABHS Board (SDHS) › Execute 1326 [PERSON_NAME] (2028)" at bounding box center [75, 54] width 115 height 16
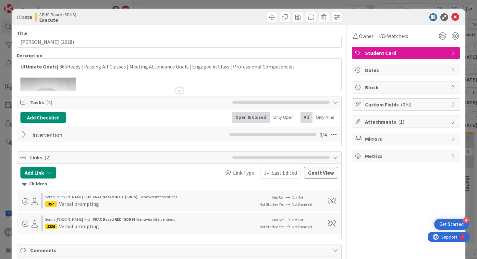
click at [182, 88] on div at bounding box center [179, 90] width 7 height 5
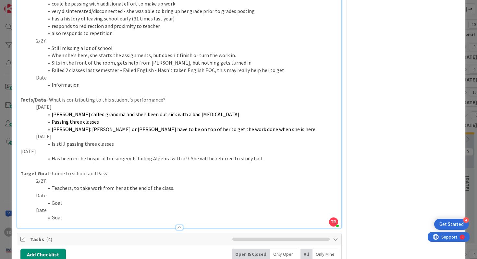
scroll to position [252, 0]
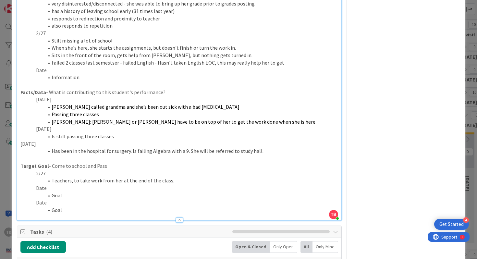
click at [128, 153] on li "Has been in the hospital for surgery. Is failing Algebra with a 9. She will be …" at bounding box center [183, 150] width 310 height 7
click at [273, 152] on li "Has been in the hospital for surgery. Is failing Algebra with a 9. She will be …" at bounding box center [183, 150] width 310 height 7
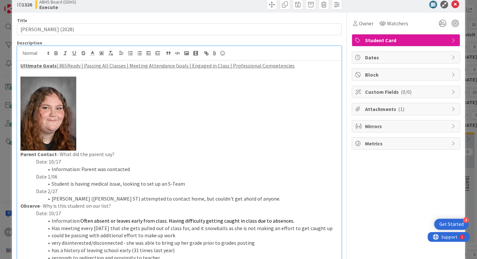
scroll to position [0, 0]
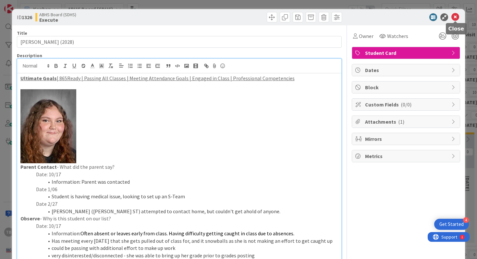
click at [457, 19] on icon at bounding box center [455, 17] width 8 height 8
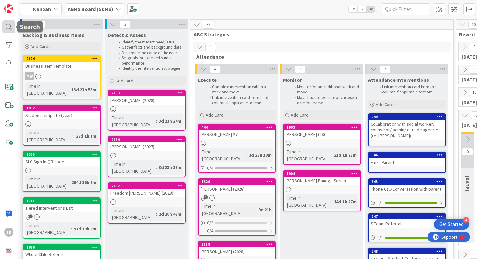
click at [10, 30] on div at bounding box center [8, 26] width 13 height 13
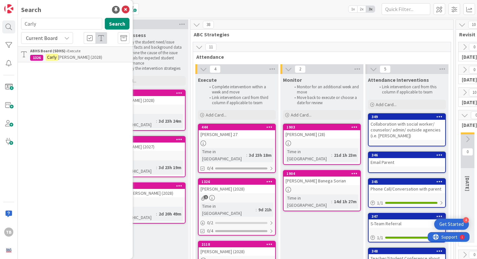
drag, startPoint x: 70, startPoint y: 18, endPoint x: 25, endPoint y: 22, distance: 45.8
click at [24, 22] on input "Carly" at bounding box center [61, 24] width 81 height 12
drag, startPoint x: 36, startPoint y: 23, endPoint x: 24, endPoint y: 25, distance: 12.1
click at [24, 25] on input "Carly" at bounding box center [61, 24] width 81 height 12
type input "="
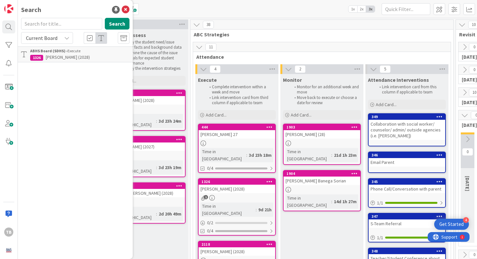
click at [27, 26] on input "text" at bounding box center [61, 24] width 81 height 12
type input "[PERSON_NAME]"
click at [48, 52] on b "ABHS Board (SDHS) ›" at bounding box center [48, 50] width 37 height 5
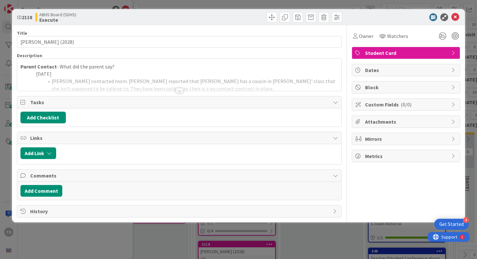
click at [180, 89] on div at bounding box center [179, 90] width 7 height 5
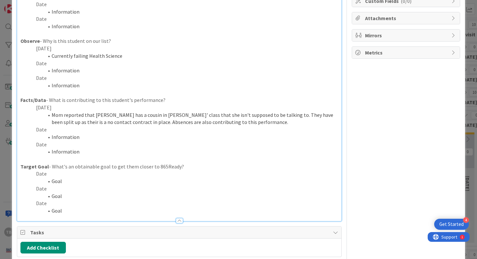
scroll to position [94, 0]
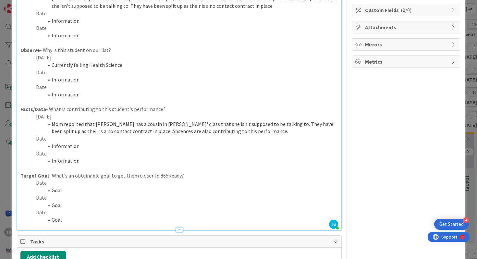
click at [79, 136] on p "Date" at bounding box center [179, 138] width 318 height 7
click at [118, 148] on li "She misses a couple of days this week, and" at bounding box center [183, 145] width 310 height 7
click at [157, 150] on p "Date" at bounding box center [179, 153] width 318 height 7
click at [157, 147] on li "She misses a couple of days each week, and" at bounding box center [183, 145] width 310 height 7
click at [172, 147] on li "She misses a couple of days each week - her brother [PERSON_NAME];t been to sch…" at bounding box center [183, 145] width 310 height 7
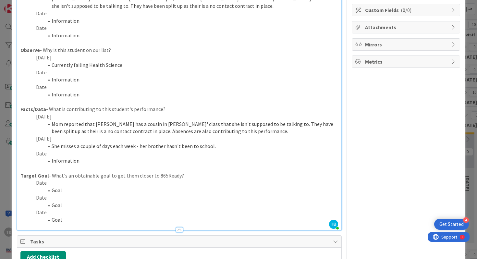
click at [226, 149] on li "She misses a couple of days each week - her brother hasn't been to school." at bounding box center [183, 145] width 310 height 7
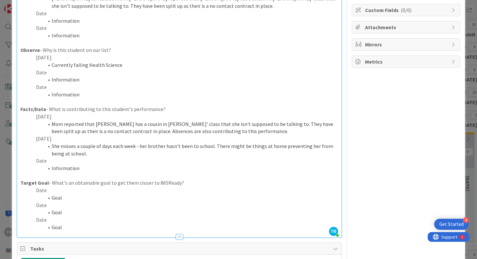
click at [102, 121] on li "Mom reported that [PERSON_NAME] has a cousin in [PERSON_NAME]' class that she i…" at bounding box center [183, 127] width 310 height 15
click at [99, 128] on li "Mom reported that [PERSON_NAME] has a cousin in [PERSON_NAME]' class that she i…" at bounding box center [183, 127] width 310 height 15
click at [96, 125] on li "Mom reported that [PERSON_NAME] has a cousin in [PERSON_NAME]' class that she i…" at bounding box center [183, 127] width 310 height 15
click at [95, 110] on p "Facts/Data - What is contributing to this student's performance?" at bounding box center [179, 108] width 318 height 7
click at [84, 92] on li "Information" at bounding box center [183, 94] width 310 height 7
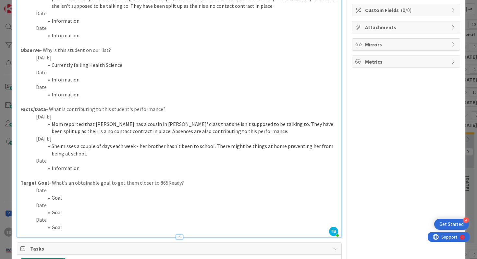
click at [82, 79] on li "Information" at bounding box center [183, 79] width 310 height 7
click at [82, 64] on li "Currently failing Health Science" at bounding box center [183, 64] width 310 height 7
click at [112, 166] on li "Information" at bounding box center [183, 167] width 310 height 7
click at [112, 147] on li "She misses a couple of days each week - her brother hasn't been to school. Ther…" at bounding box center [183, 149] width 310 height 15
click at [112, 139] on p "[DATE]" at bounding box center [179, 138] width 318 height 7
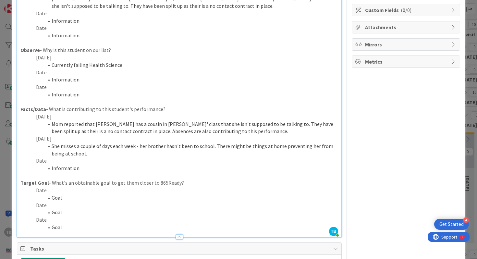
click at [112, 126] on li "Mom reported that [PERSON_NAME] has a cousin in [PERSON_NAME]' class that she i…" at bounding box center [183, 127] width 310 height 15
click at [112, 117] on p "[DATE]" at bounding box center [179, 116] width 318 height 7
click at [111, 108] on p "Facts/Data - What is contributing to this student's performance?" at bounding box center [179, 108] width 318 height 7
click at [110, 93] on li "Information" at bounding box center [183, 94] width 310 height 7
click at [105, 72] on p "Date" at bounding box center [179, 72] width 318 height 7
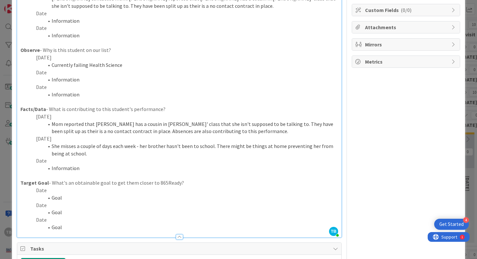
click at [109, 83] on li "Information" at bounding box center [183, 79] width 310 height 7
click at [116, 68] on li "Currently failing Health Science" at bounding box center [183, 64] width 310 height 7
click at [124, 68] on li "Currently failing Health Science" at bounding box center [183, 64] width 310 height 7
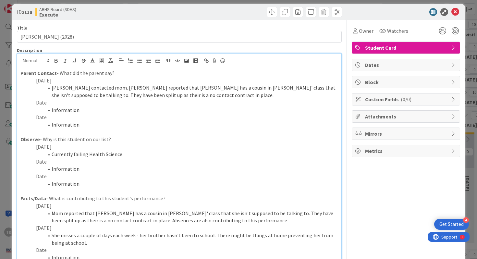
scroll to position [0, 0]
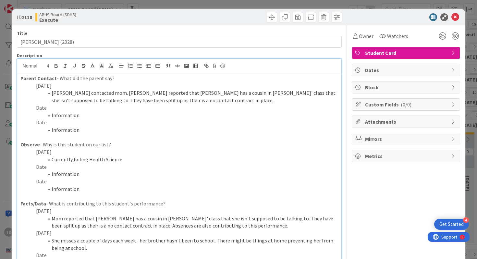
click at [112, 93] on li "[PERSON_NAME] contacted mom. [PERSON_NAME] reported that [PERSON_NAME] has a co…" at bounding box center [183, 96] width 310 height 15
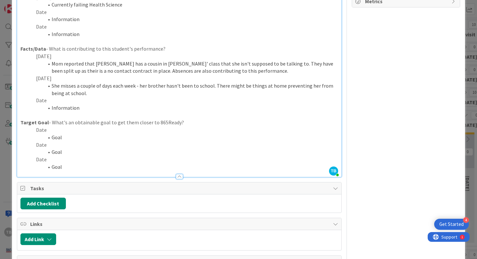
scroll to position [145, 0]
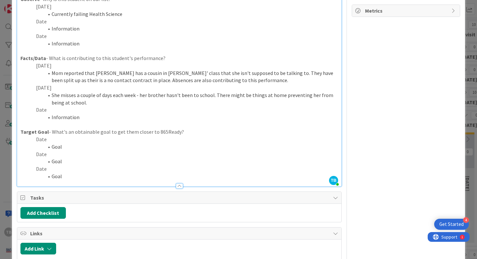
click at [115, 107] on p "Date" at bounding box center [179, 109] width 318 height 7
click at [110, 103] on li "She misses a couple of days each week - her brother hasn't been to school. Ther…" at bounding box center [183, 98] width 310 height 15
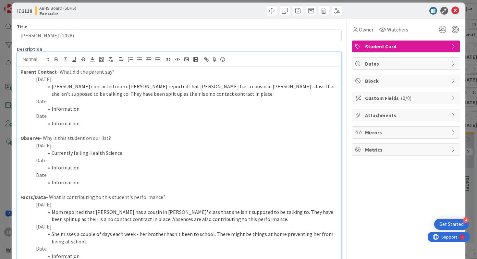
scroll to position [0, 0]
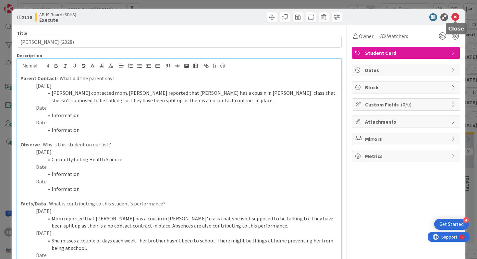
click at [454, 18] on icon at bounding box center [455, 17] width 8 height 8
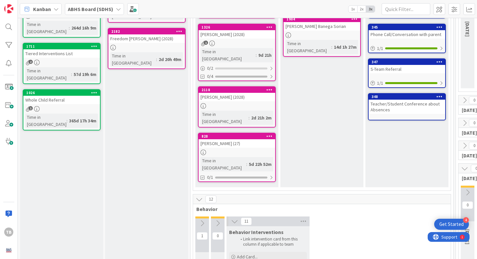
scroll to position [146, 0]
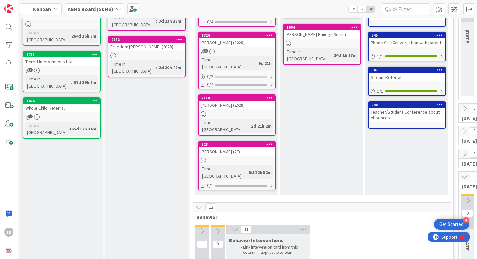
click at [233, 147] on div "[PERSON_NAME] (27)" at bounding box center [237, 151] width 77 height 8
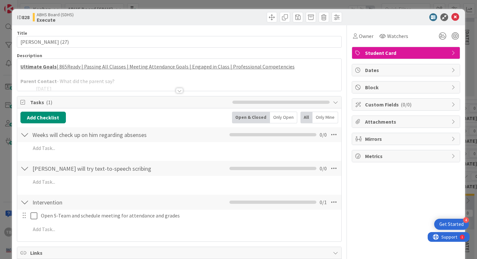
click at [177, 90] on div at bounding box center [179, 90] width 7 height 5
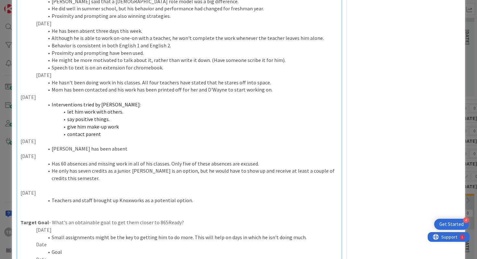
scroll to position [270, 0]
click at [54, 193] on p "[DATE]" at bounding box center [179, 191] width 318 height 7
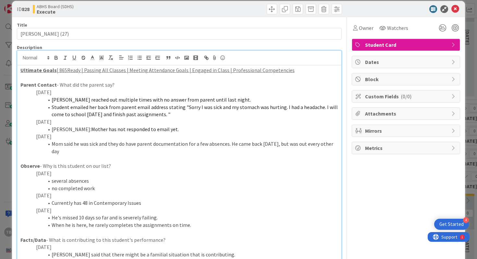
scroll to position [0, 0]
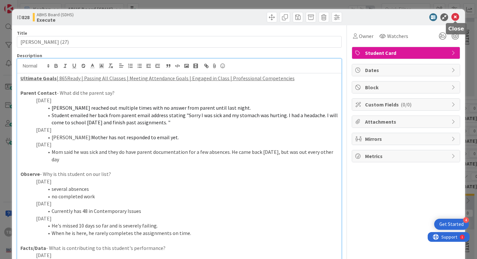
click at [456, 18] on icon at bounding box center [455, 17] width 8 height 8
